Goal: Navigation & Orientation: Find specific page/section

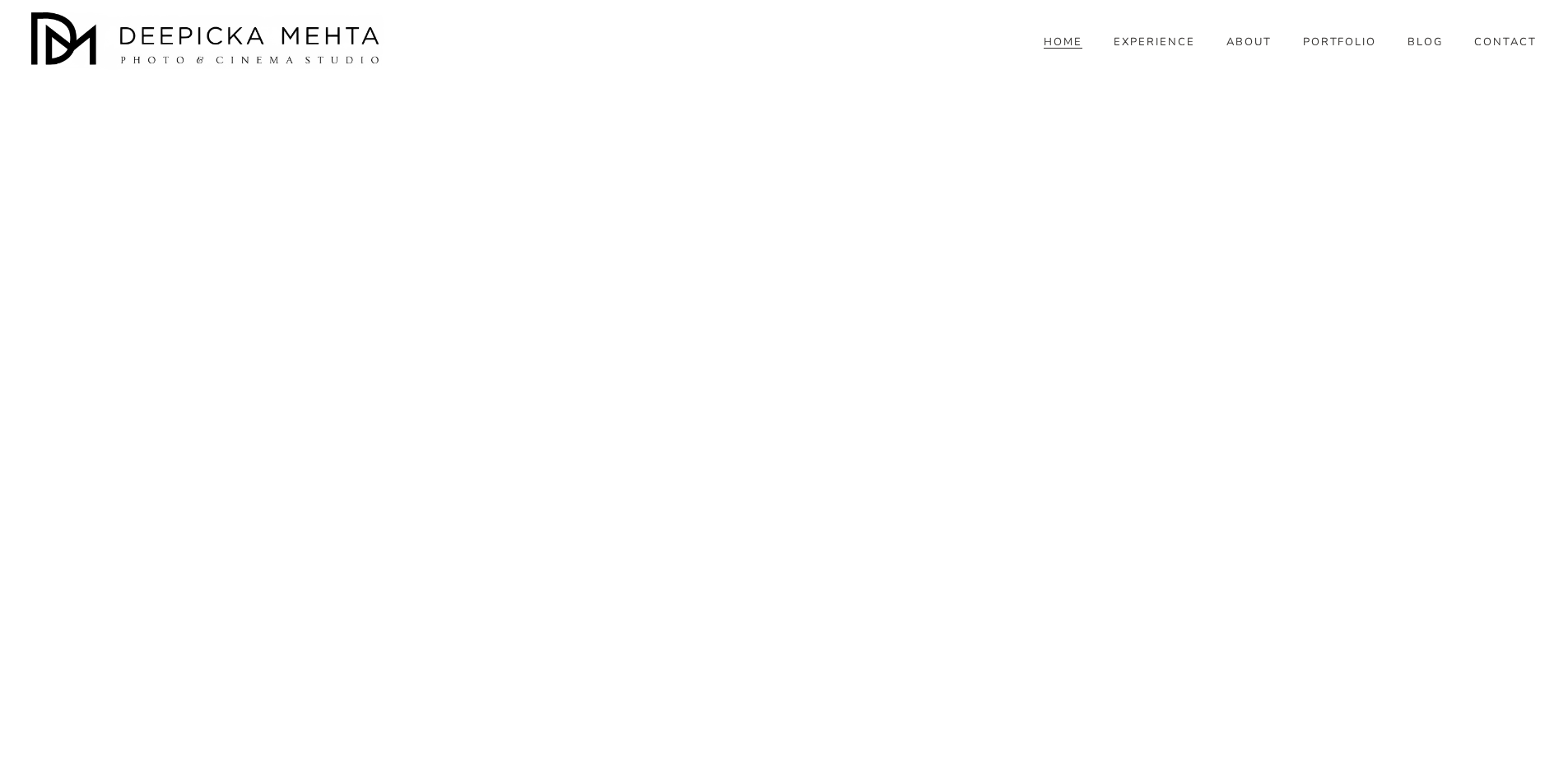
scroll to position [6737, 0]
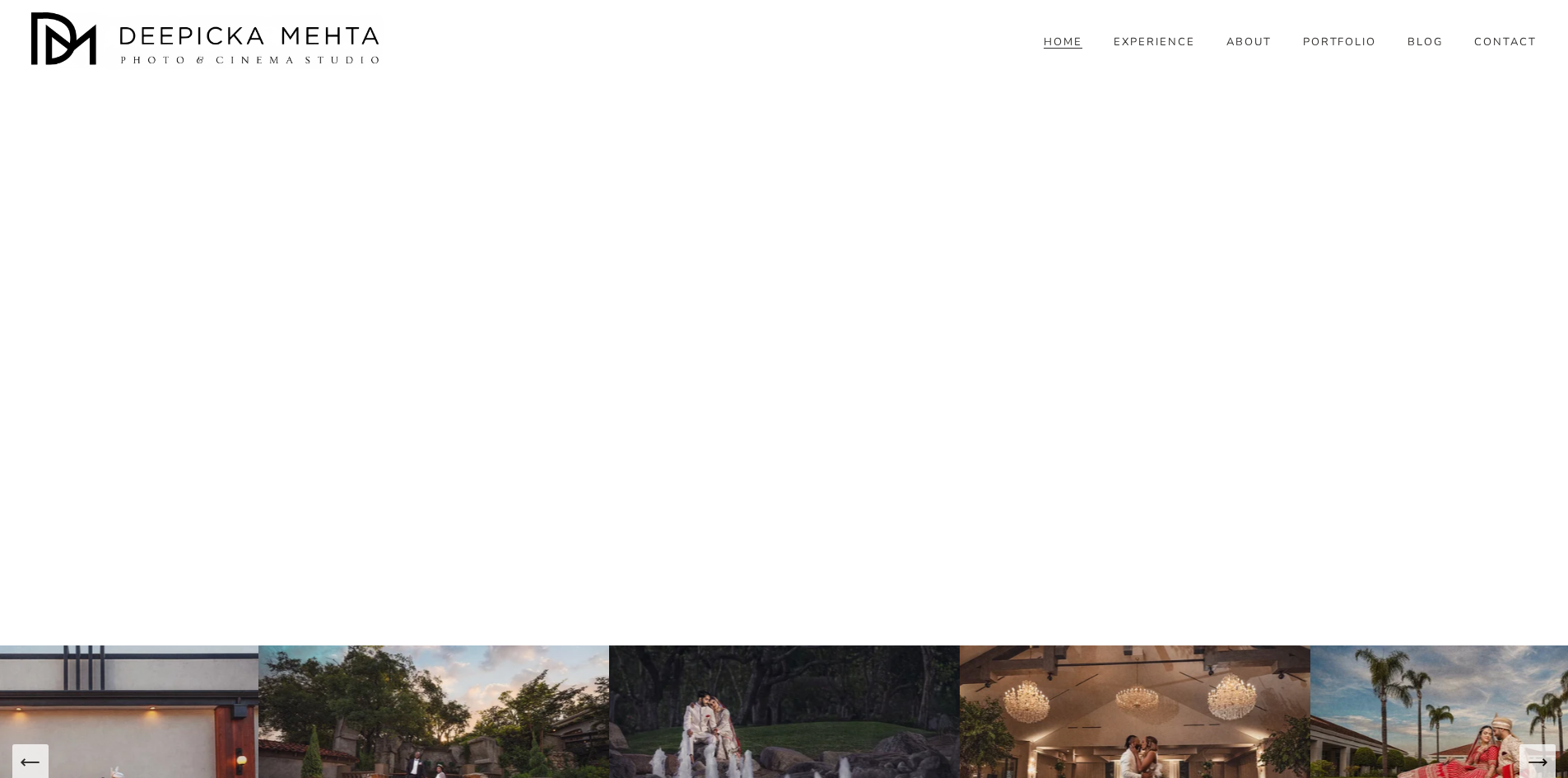
drag, startPoint x: 1135, startPoint y: 99, endPoint x: 1159, endPoint y: 48, distance: 56.4
click at [1158, 42] on div "HOME EXPERIENCE ABOUT PORTFOLIO BLOG" at bounding box center [784, 41] width 1505 height 58
click at [1163, 49] on link "EXPERIENCE" at bounding box center [1155, 41] width 82 height 14
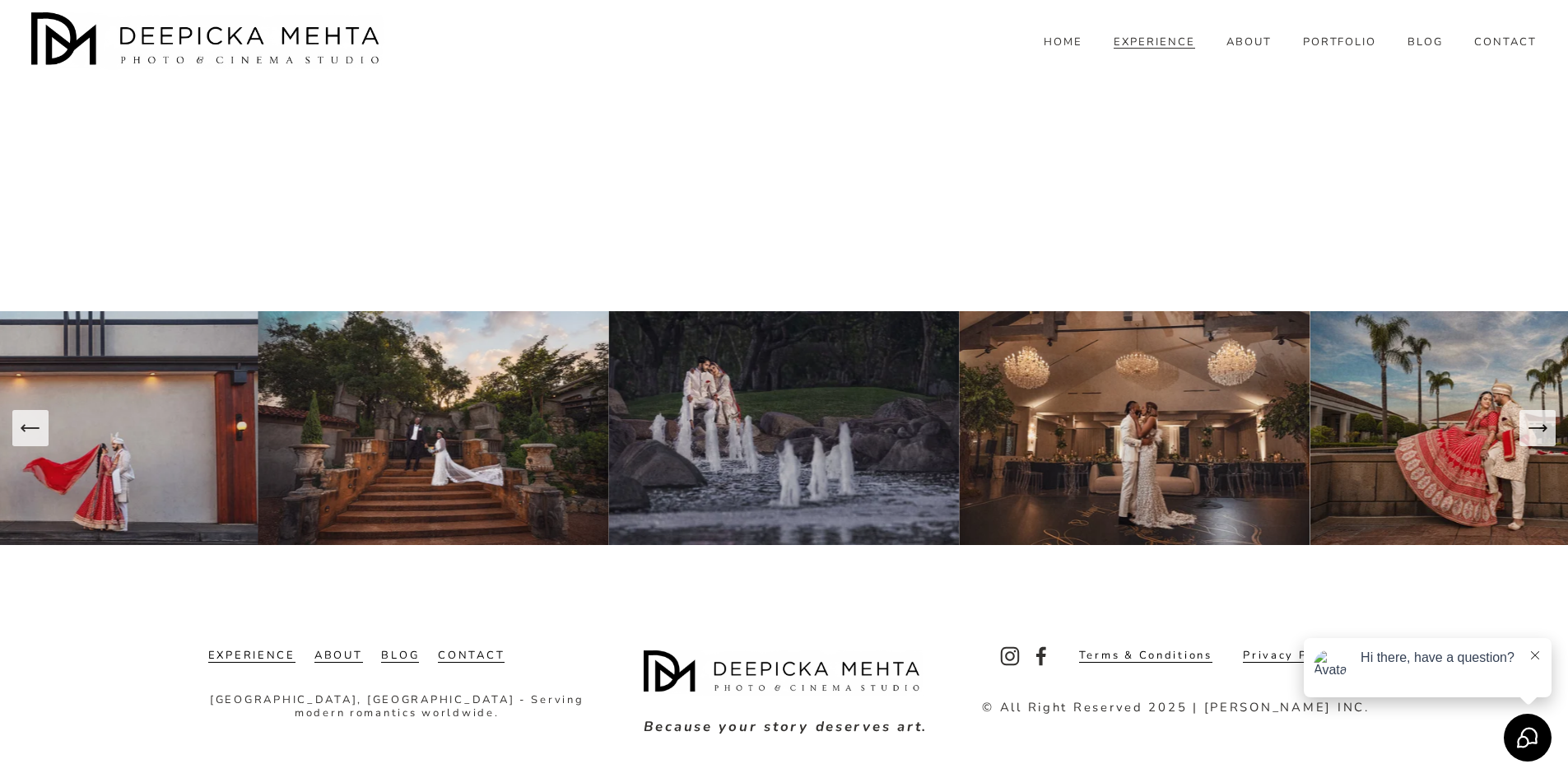
scroll to position [5876, 0]
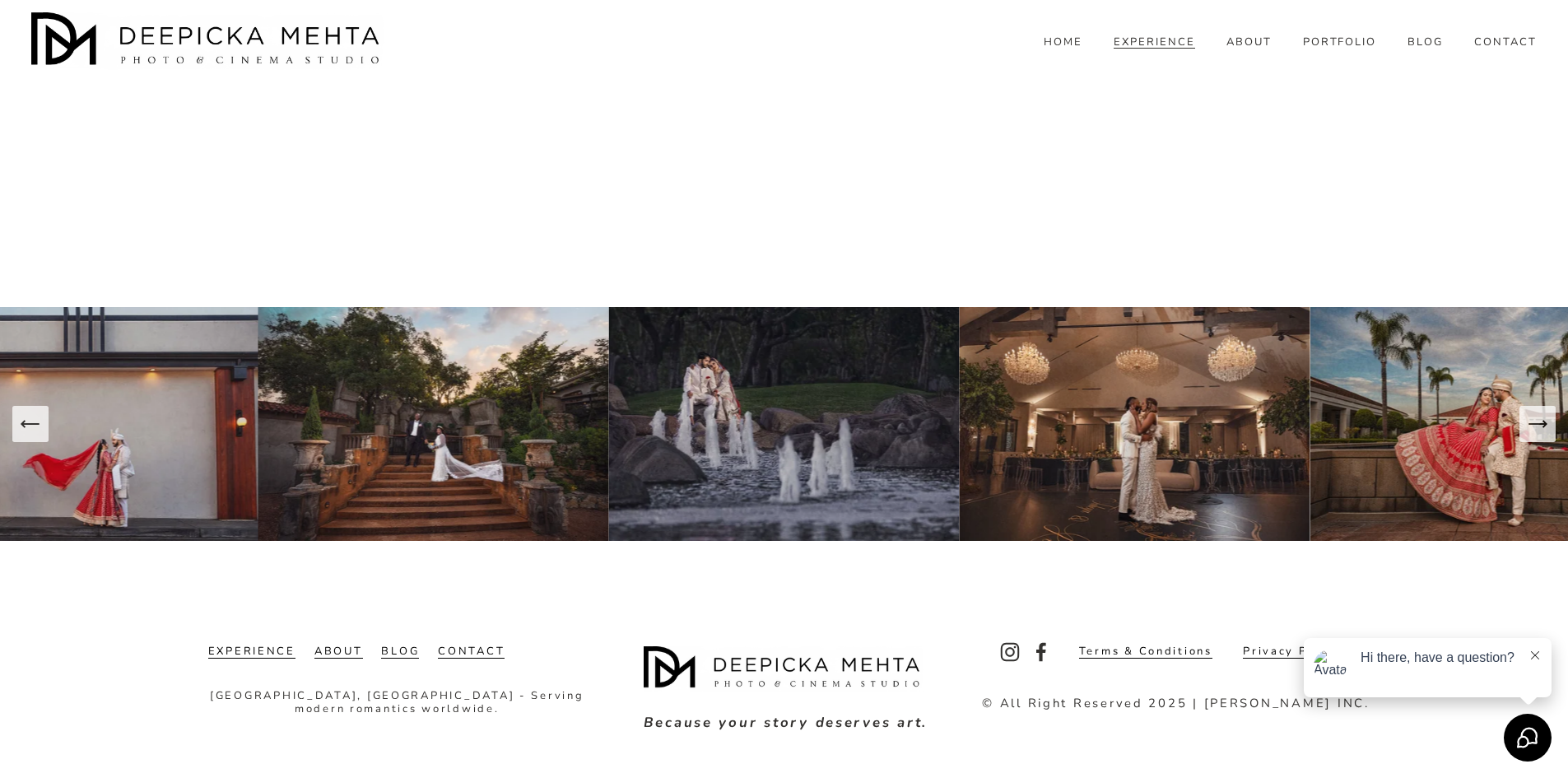
click at [1259, 49] on link "ABOUT" at bounding box center [1249, 41] width 45 height 14
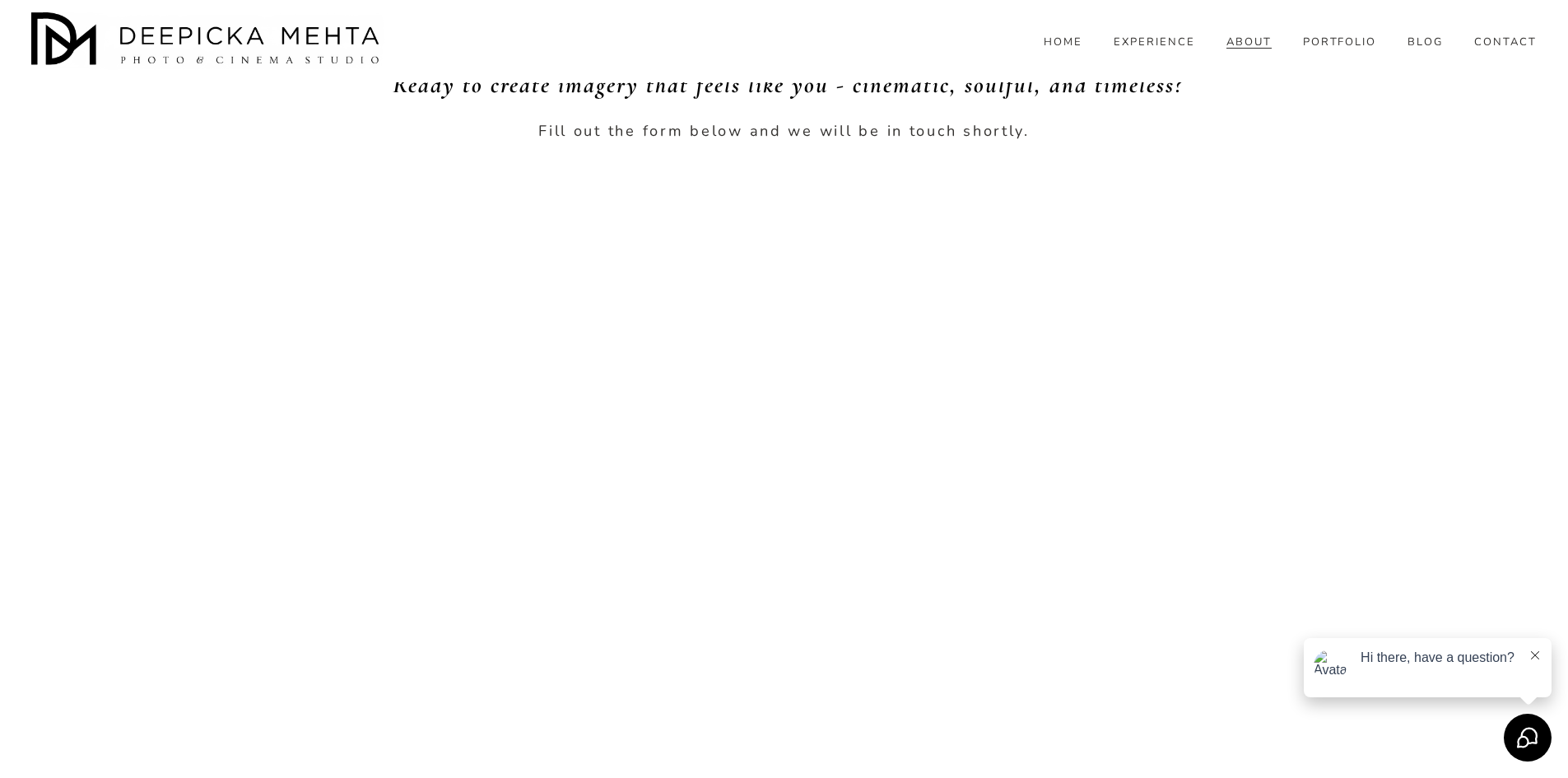
scroll to position [5189, 0]
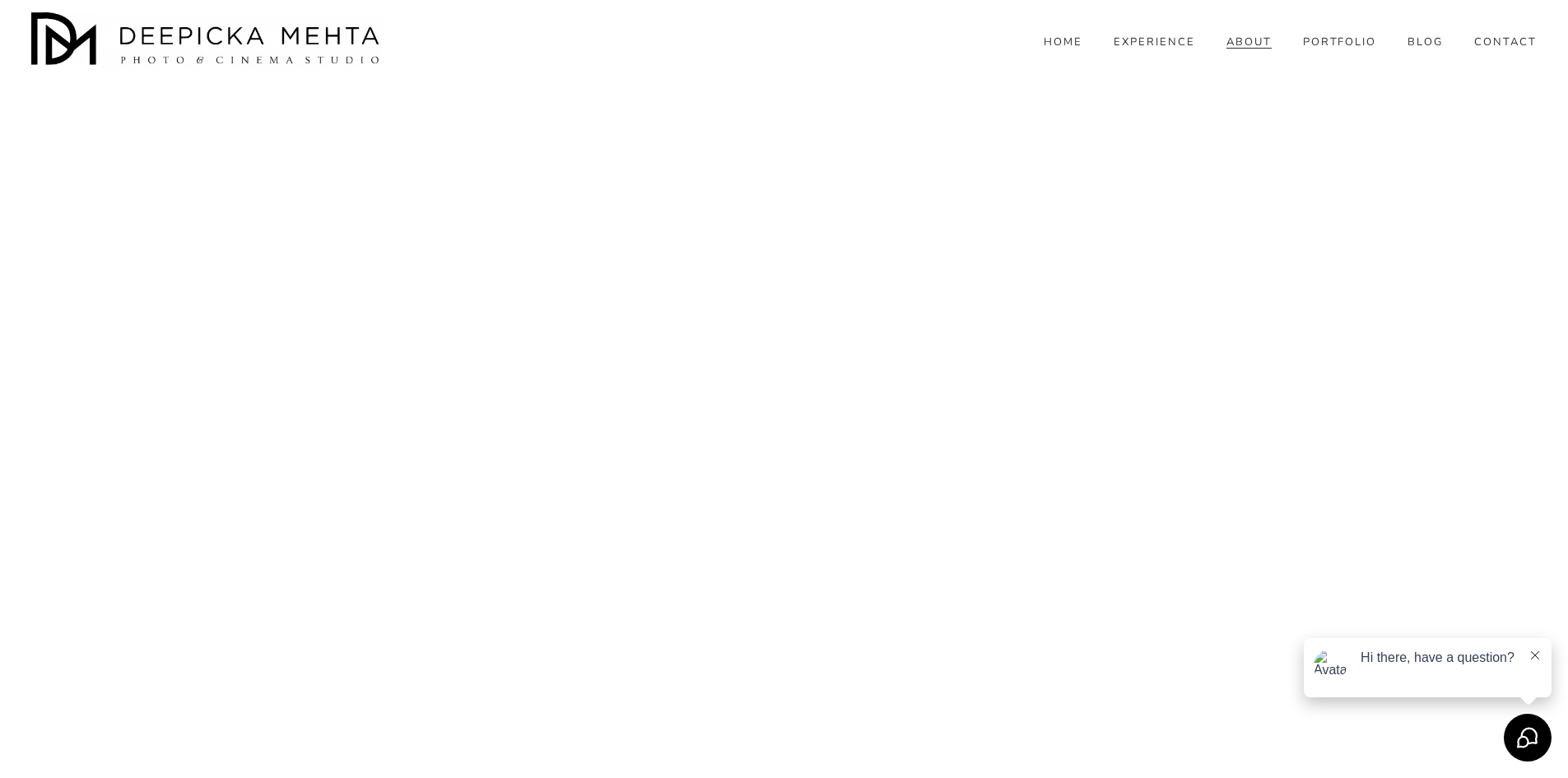
click at [1326, 49] on link "PORTFOLIO" at bounding box center [1340, 41] width 74 height 14
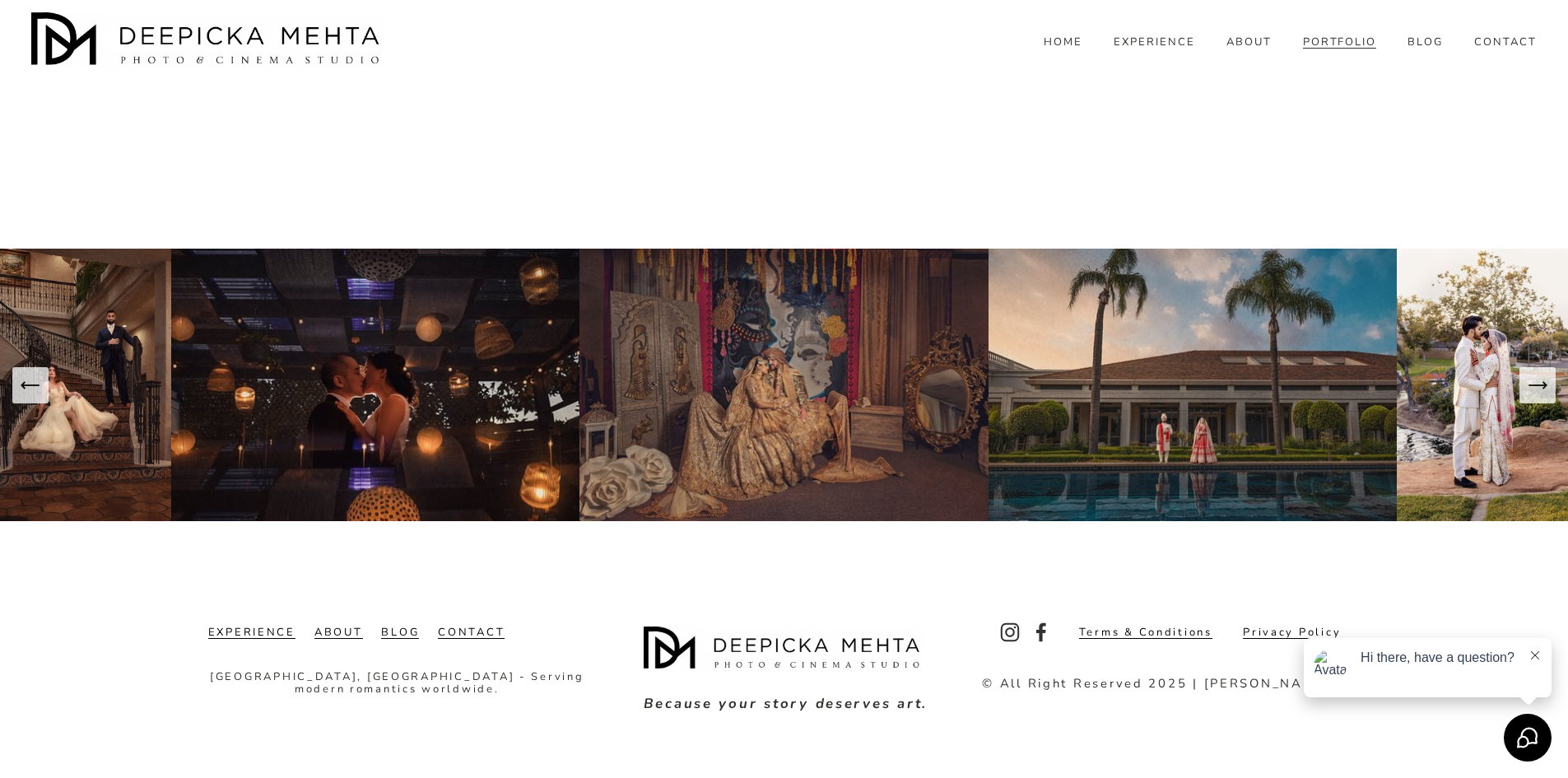
scroll to position [13228, 0]
click at [1426, 49] on span "BLOG" at bounding box center [1425, 43] width 36 height 13
click at [0, 0] on span "WEDDINGS" at bounding box center [0, 0] width 0 height 0
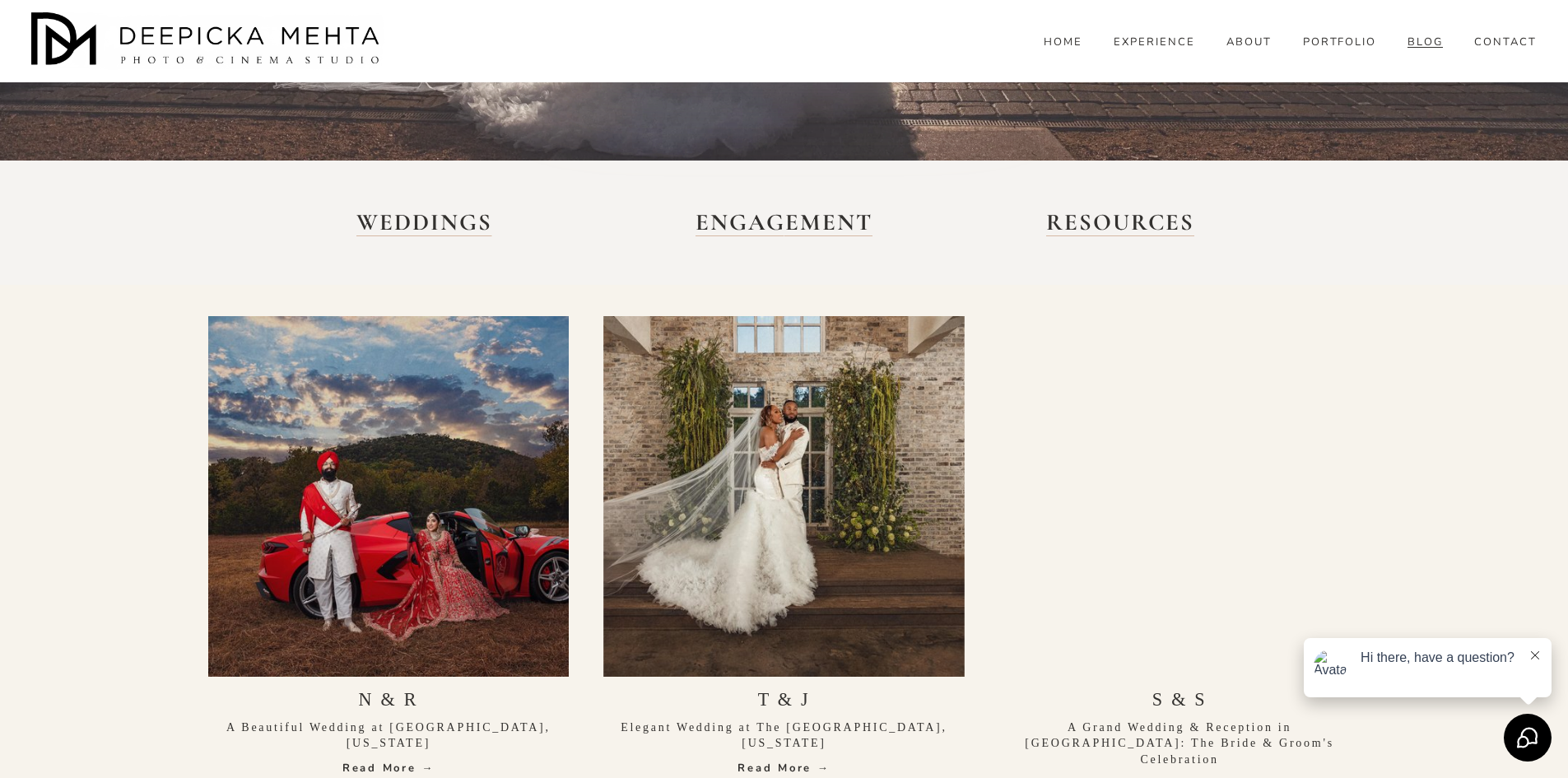
scroll to position [741, 0]
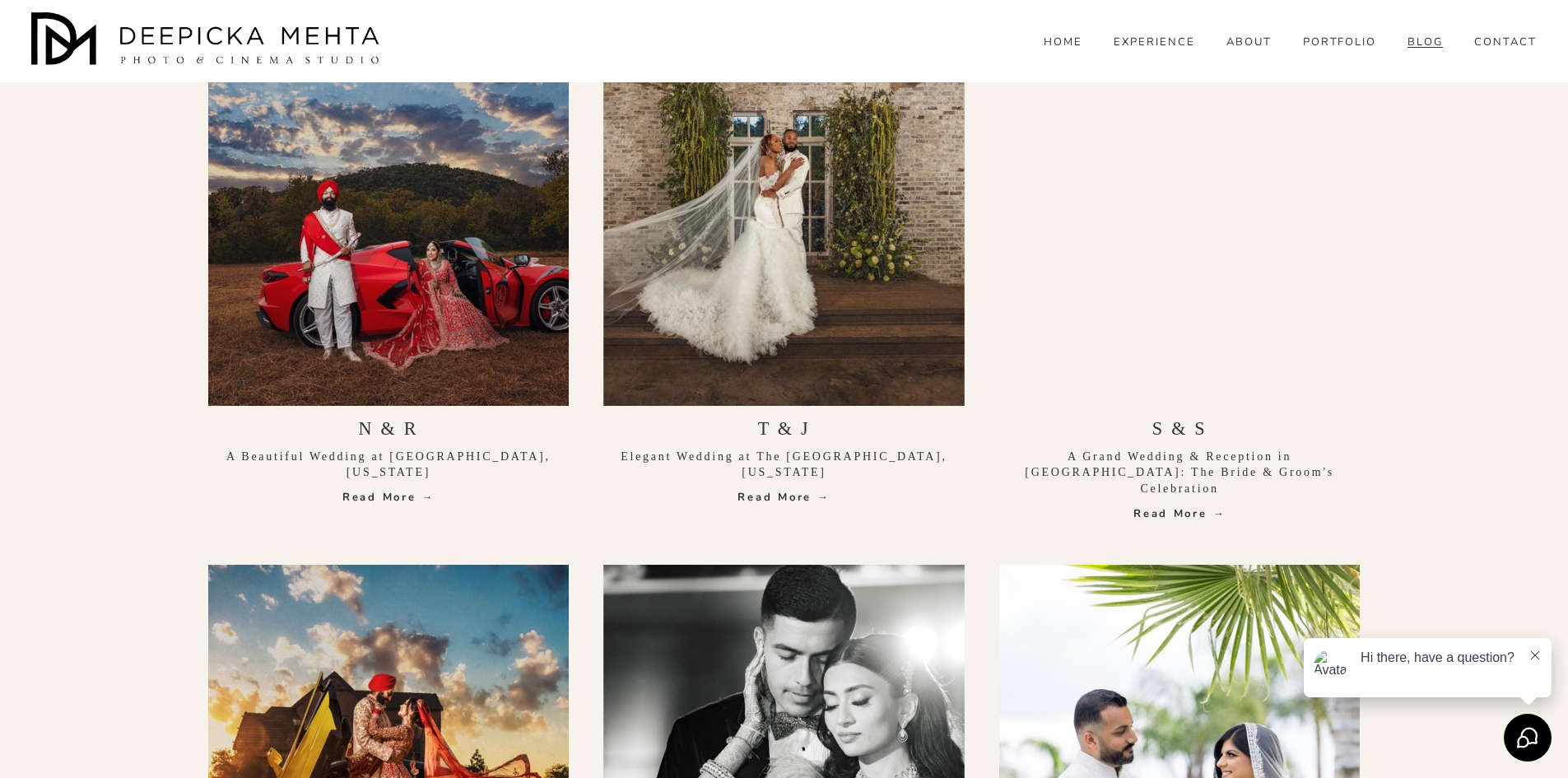
click at [354, 464] on p "A Beautiful Wedding at Lakeway Activity Center, Texas" at bounding box center [388, 465] width 361 height 32
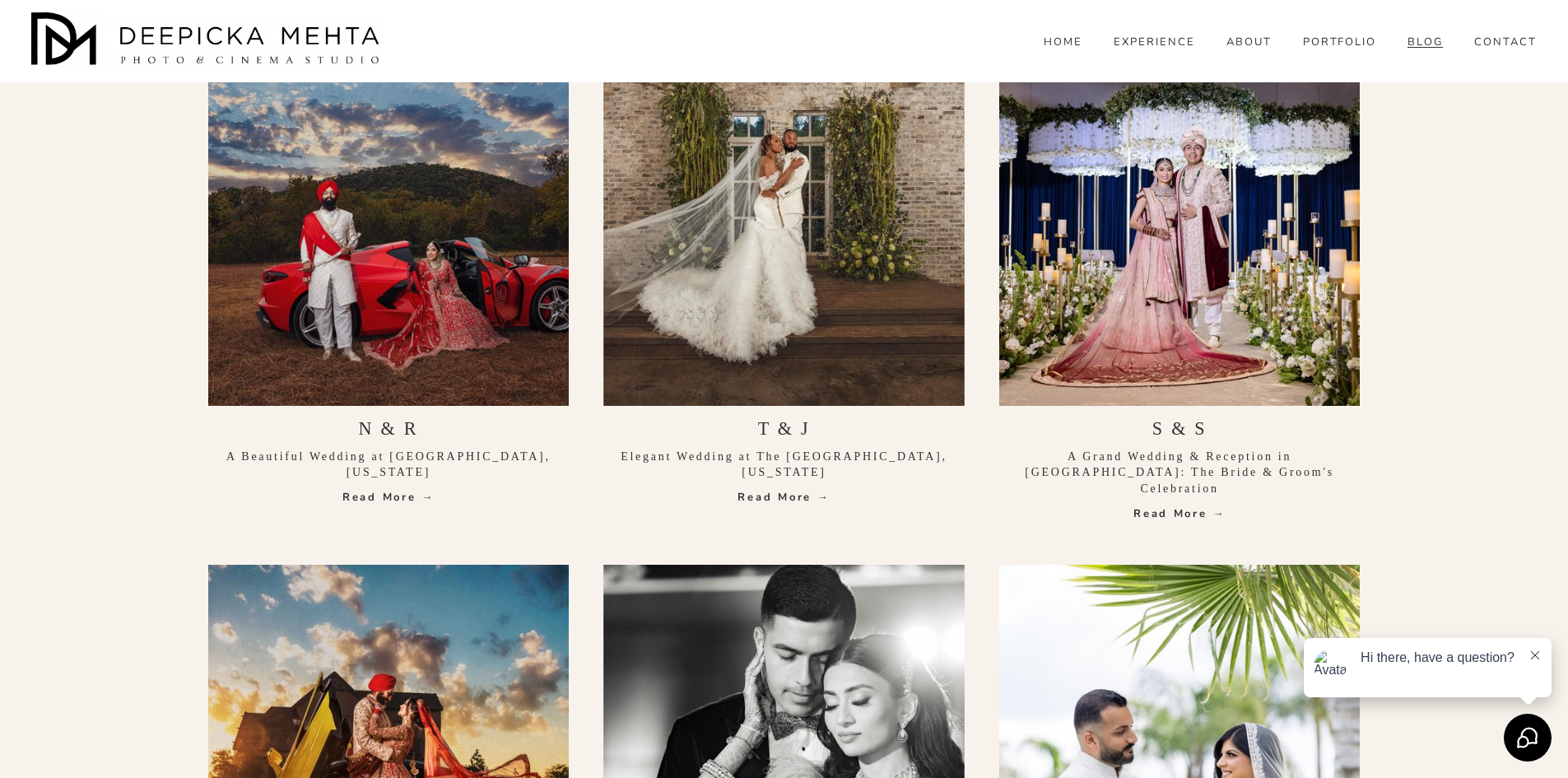
click at [404, 502] on link "Read More →" at bounding box center [388, 496] width 361 height 16
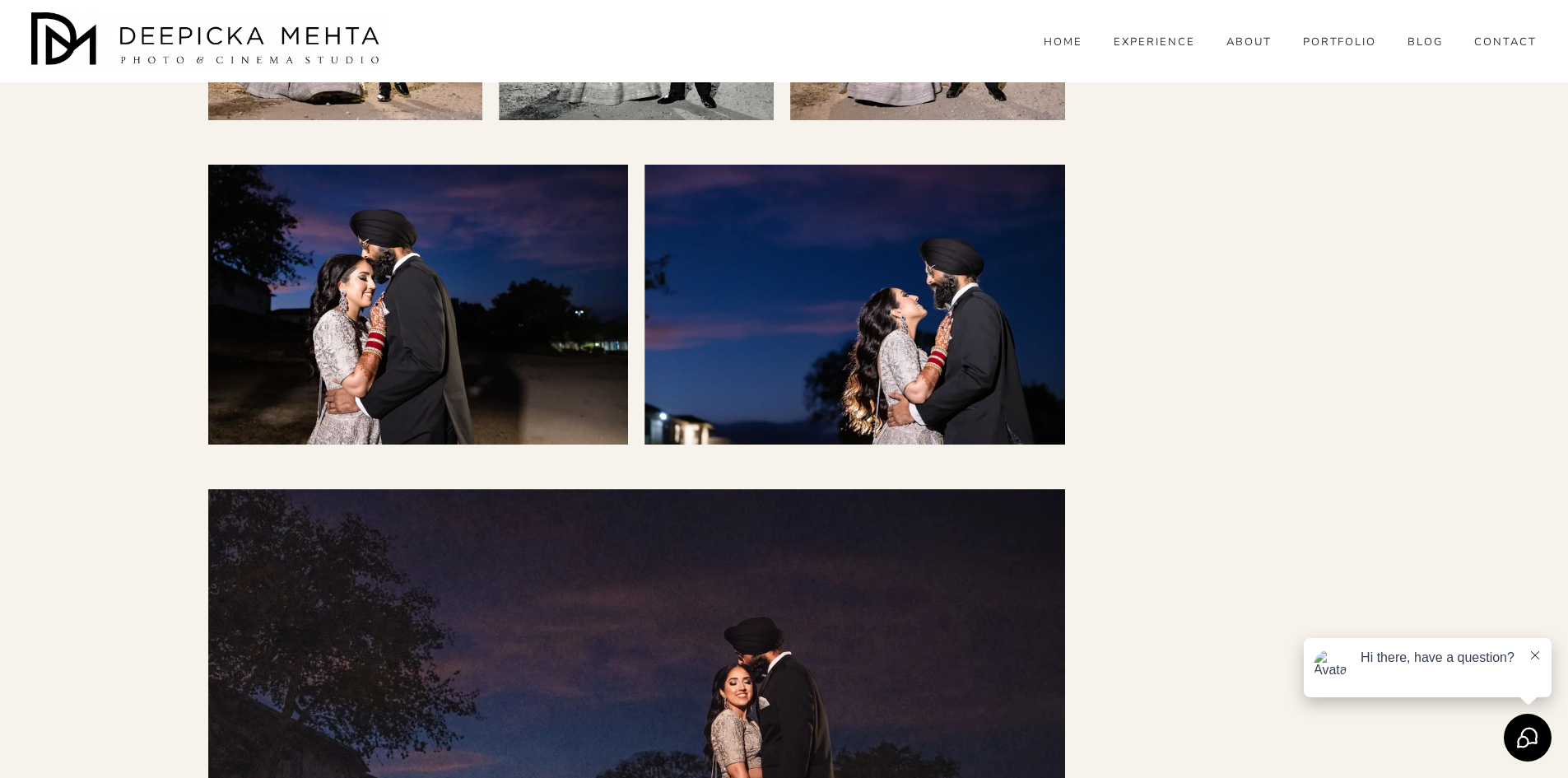
scroll to position [17896, 0]
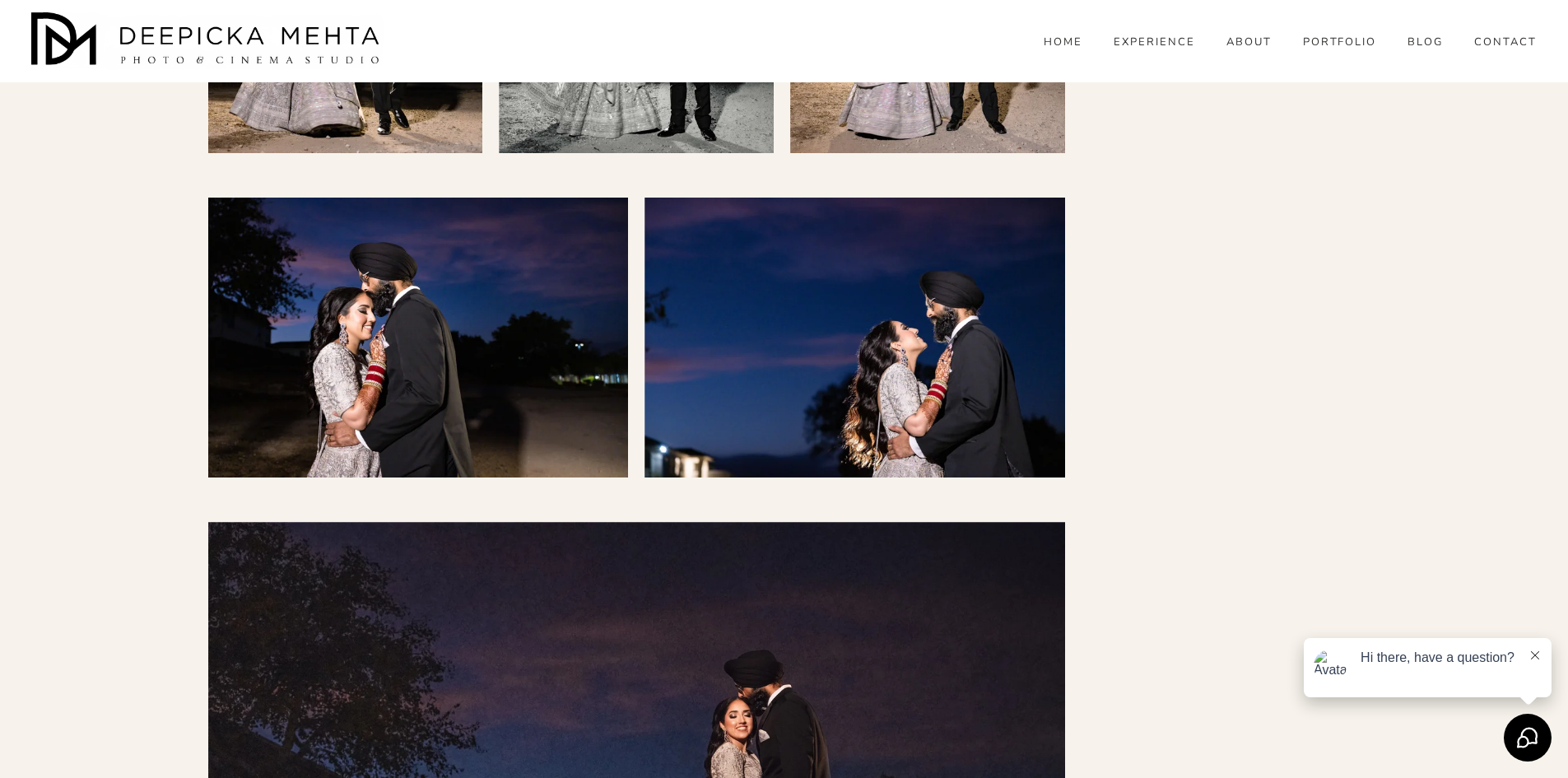
click at [0, 0] on span "ENGAGEMENT" at bounding box center [0, 0] width 0 height 0
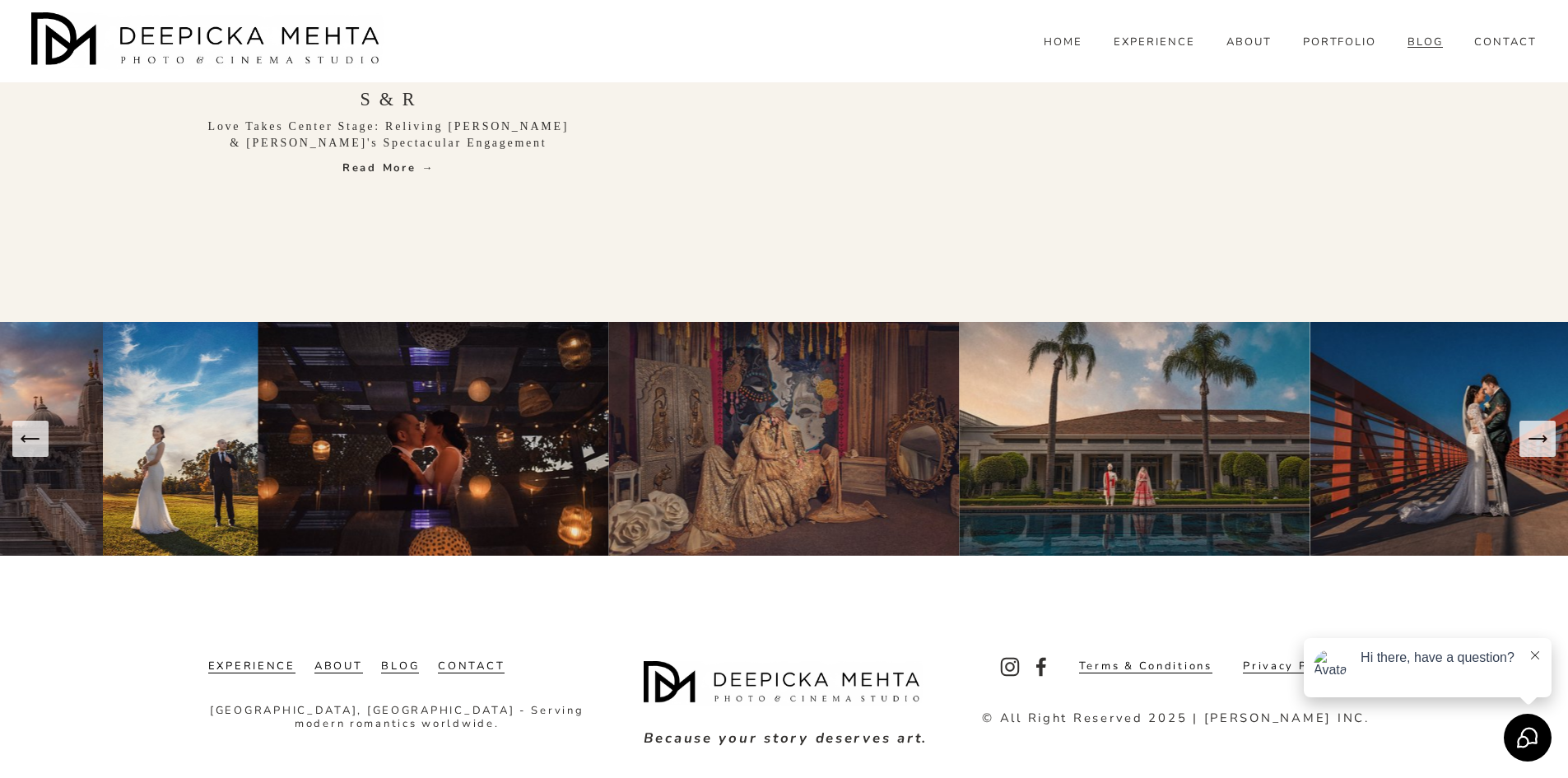
scroll to position [3144, 0]
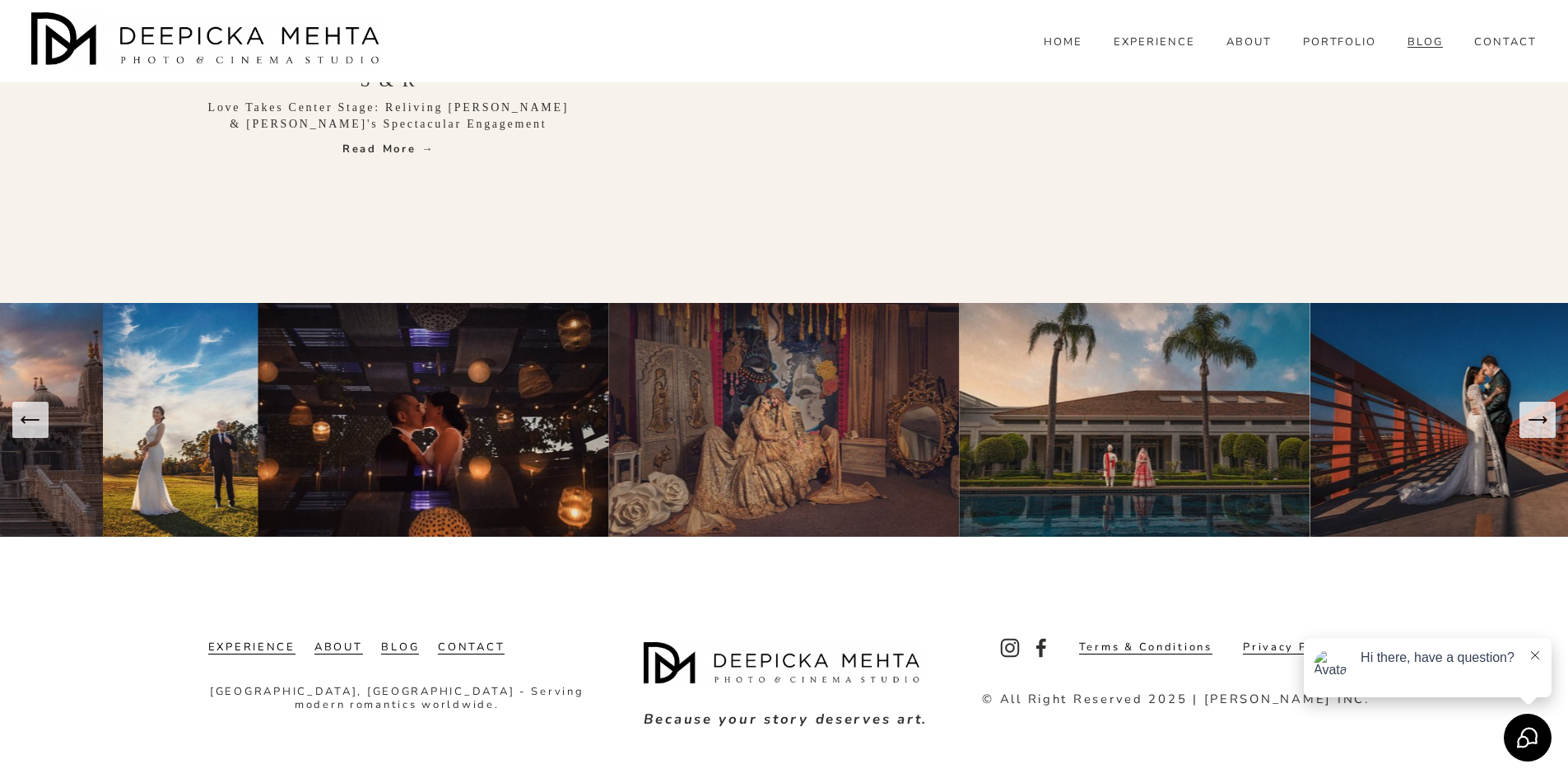
click at [1503, 49] on link "CONTACT" at bounding box center [1505, 41] width 63 height 14
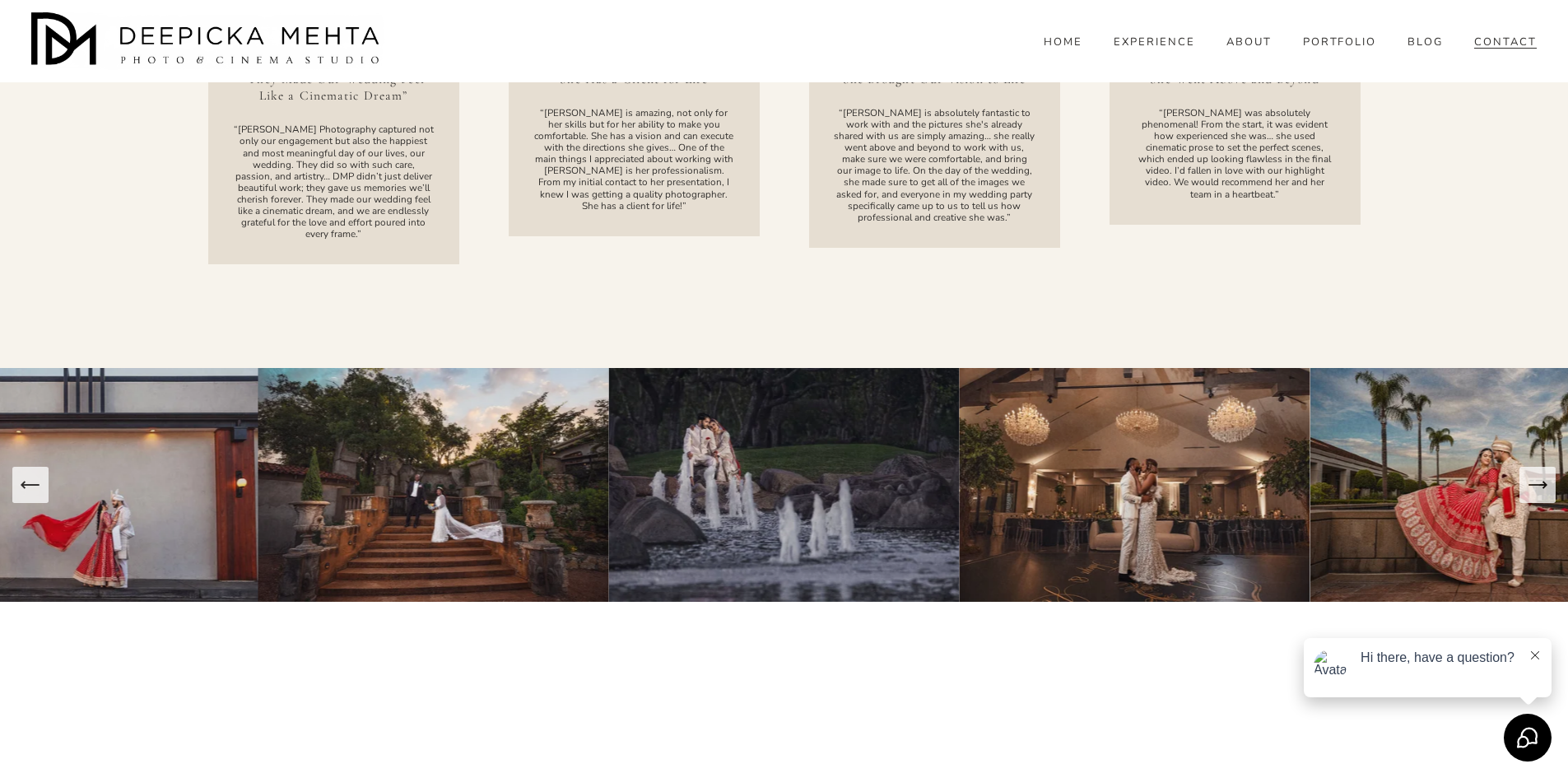
scroll to position [2195, 0]
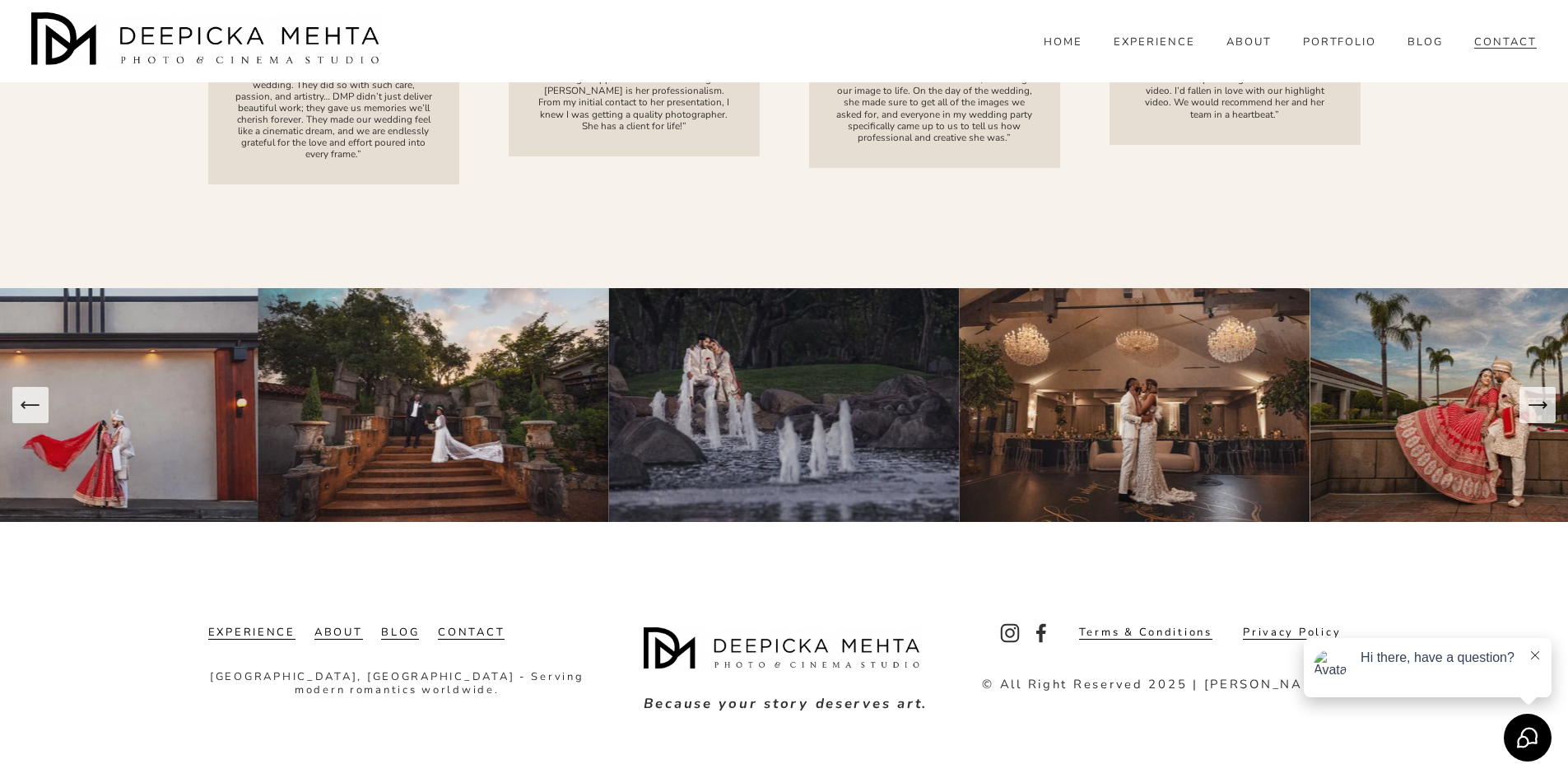
click at [1543, 411] on icon "Next Slide" at bounding box center [1538, 405] width 23 height 23
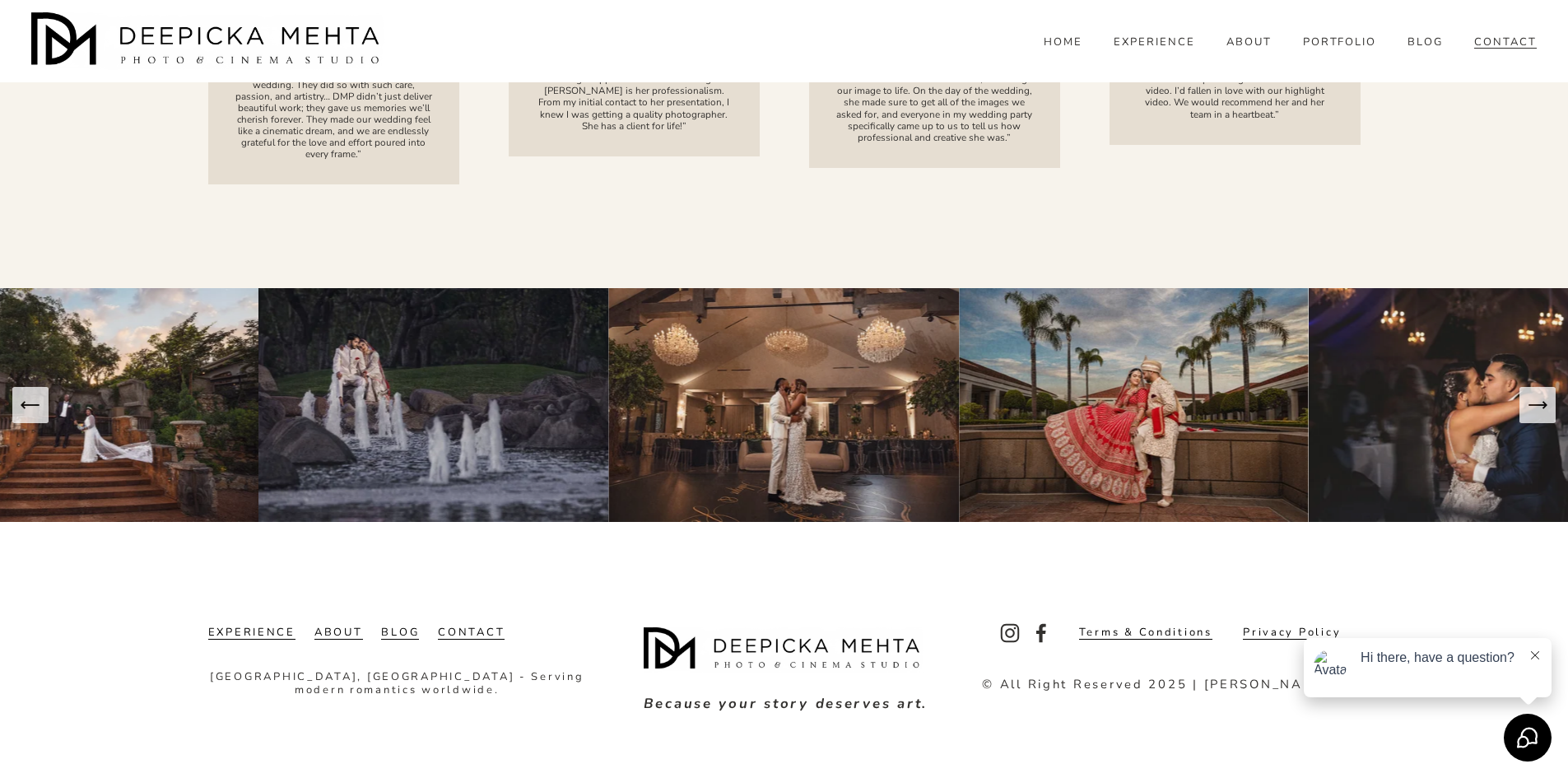
click at [1532, 417] on button "Next Slide" at bounding box center [1538, 405] width 37 height 37
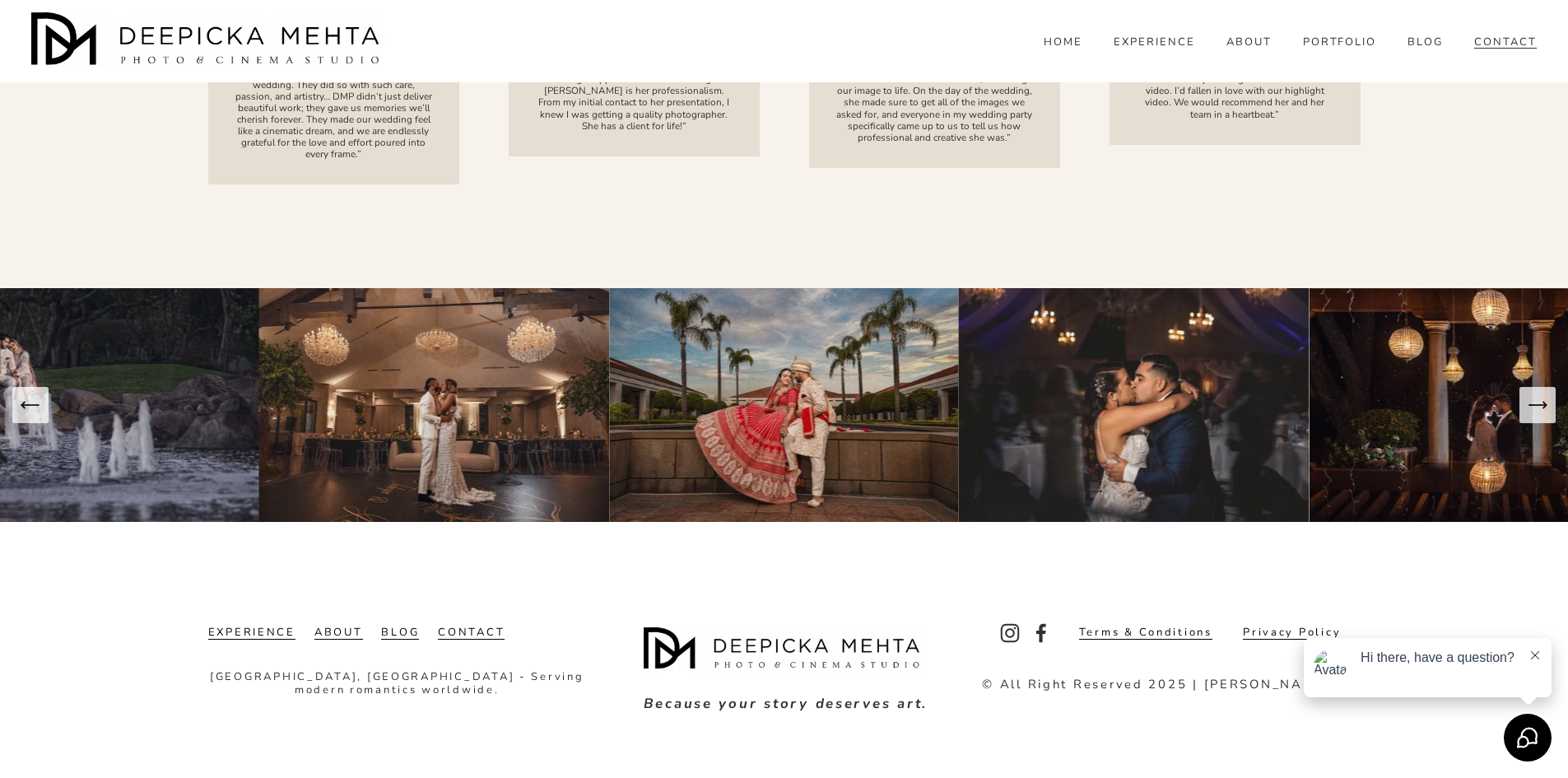
click at [1535, 416] on icon "Next Slide" at bounding box center [1538, 405] width 23 height 23
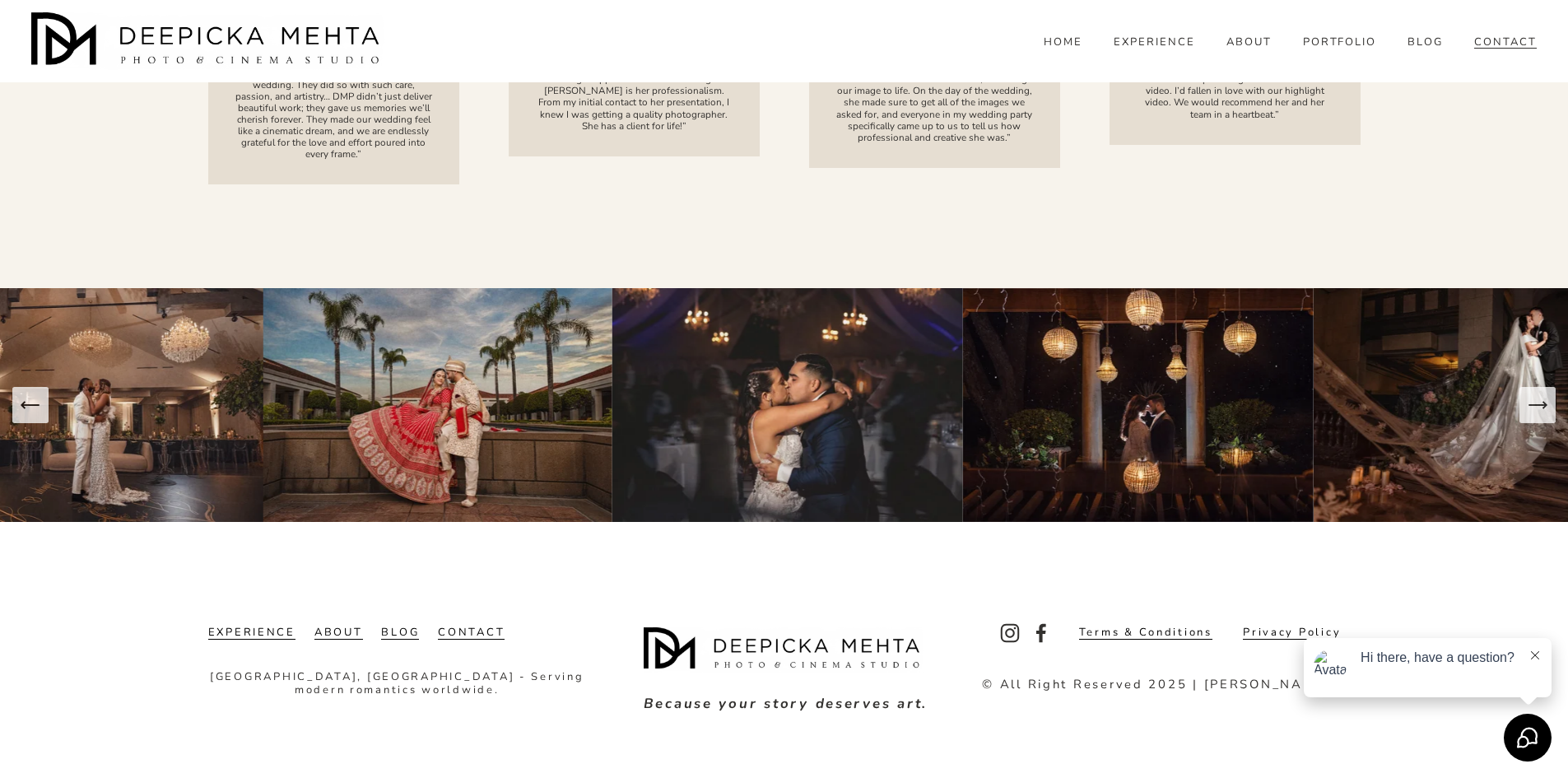
click at [1535, 416] on icon "Next Slide" at bounding box center [1538, 405] width 23 height 23
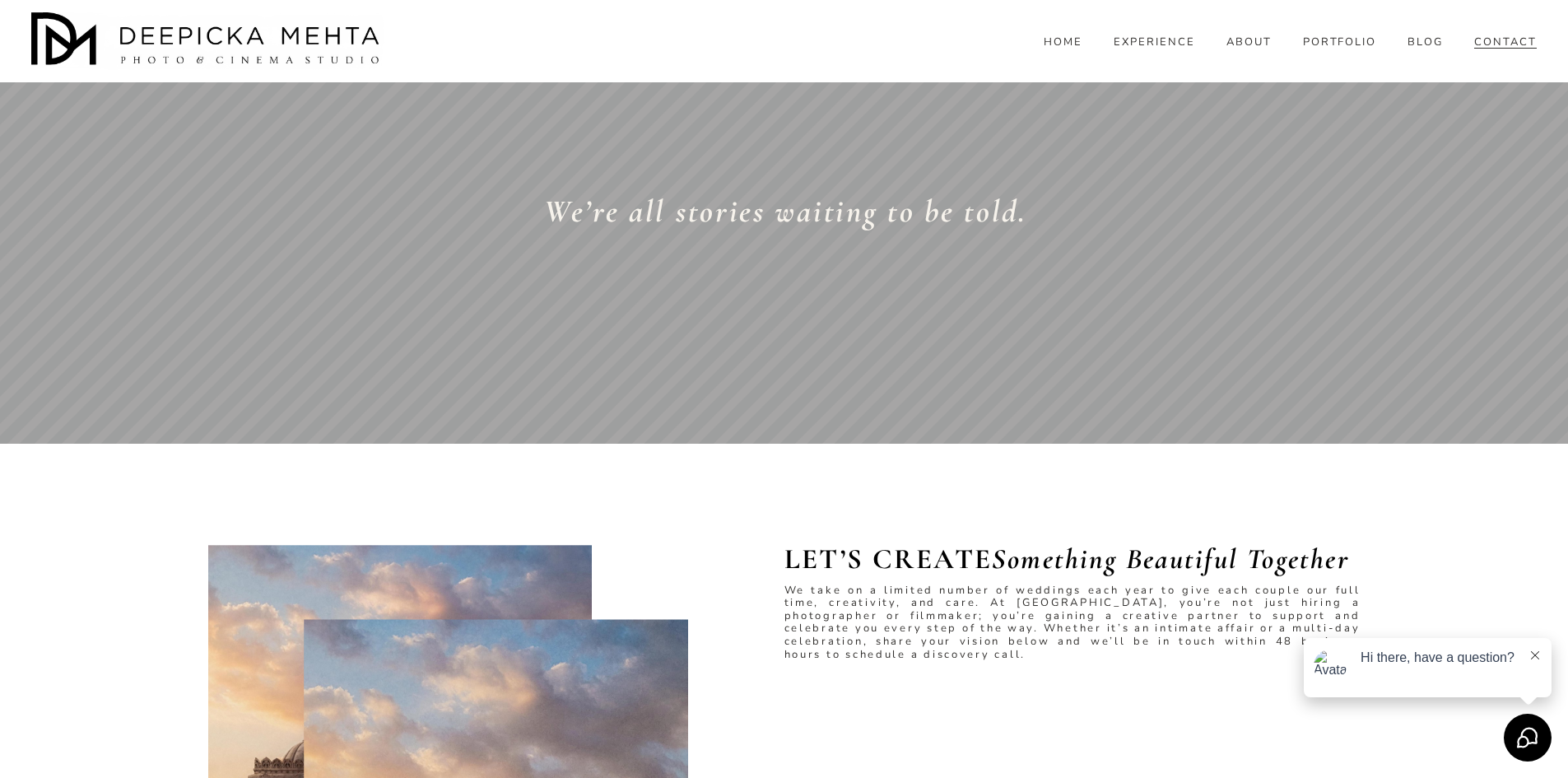
scroll to position [0, 0]
